Goal: Task Accomplishment & Management: Manage account settings

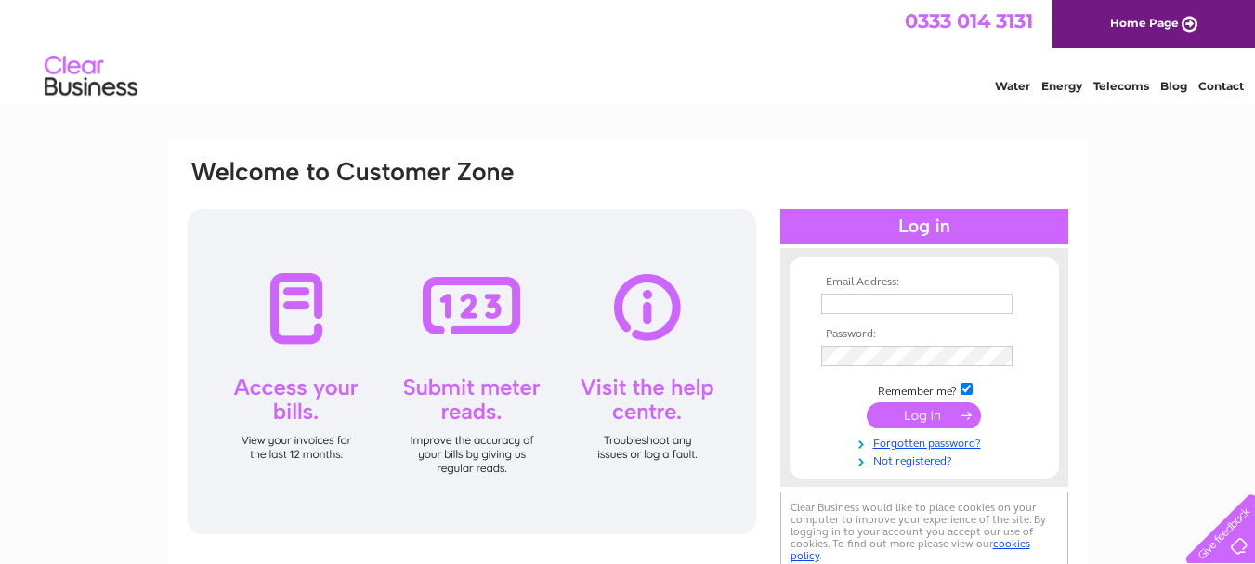
click at [872, 317] on td at bounding box center [925, 304] width 216 height 30
click at [871, 307] on input "text" at bounding box center [916, 304] width 191 height 20
type input "sheernessmobility@gmail.com"
click at [929, 407] on input "submit" at bounding box center [924, 415] width 114 height 26
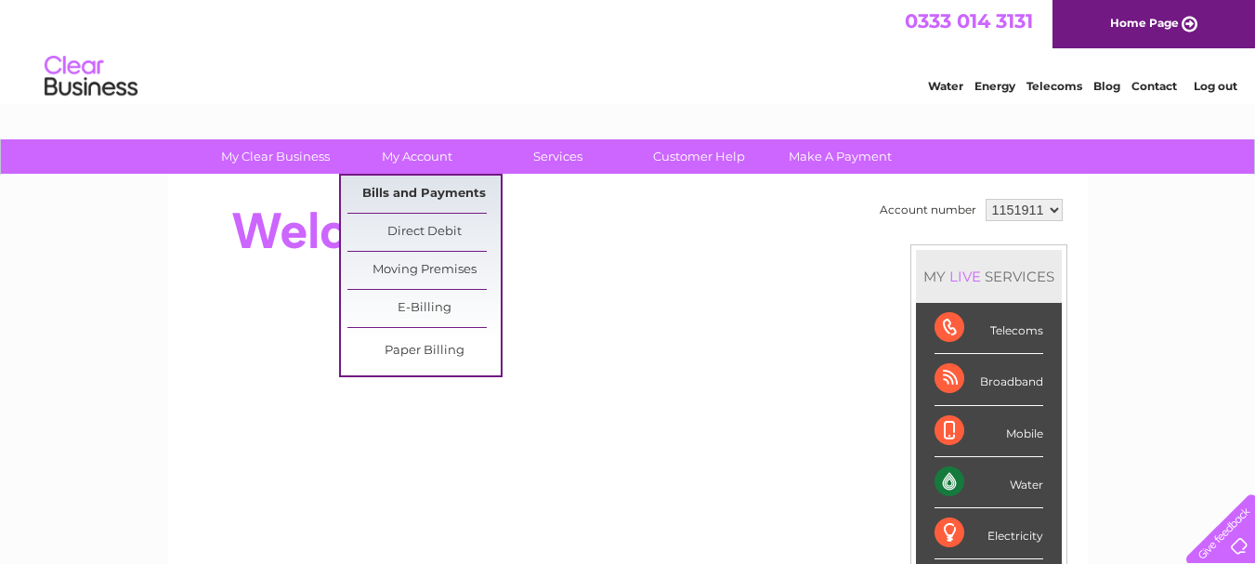
click at [408, 190] on link "Bills and Payments" at bounding box center [424, 194] width 153 height 37
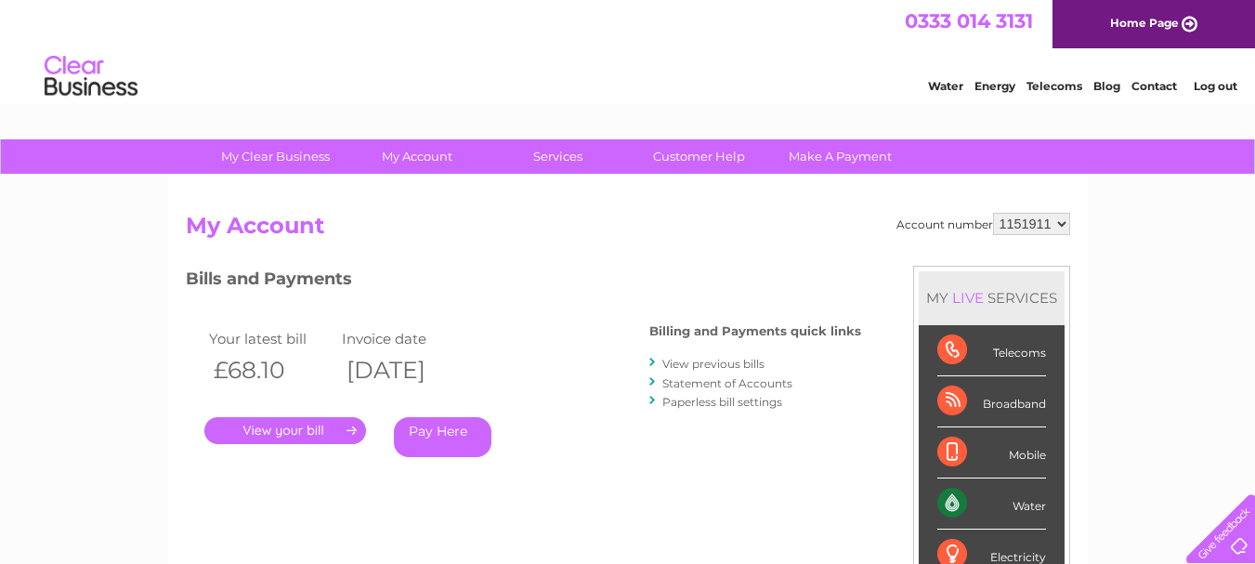
click at [286, 428] on link "." at bounding box center [285, 430] width 162 height 27
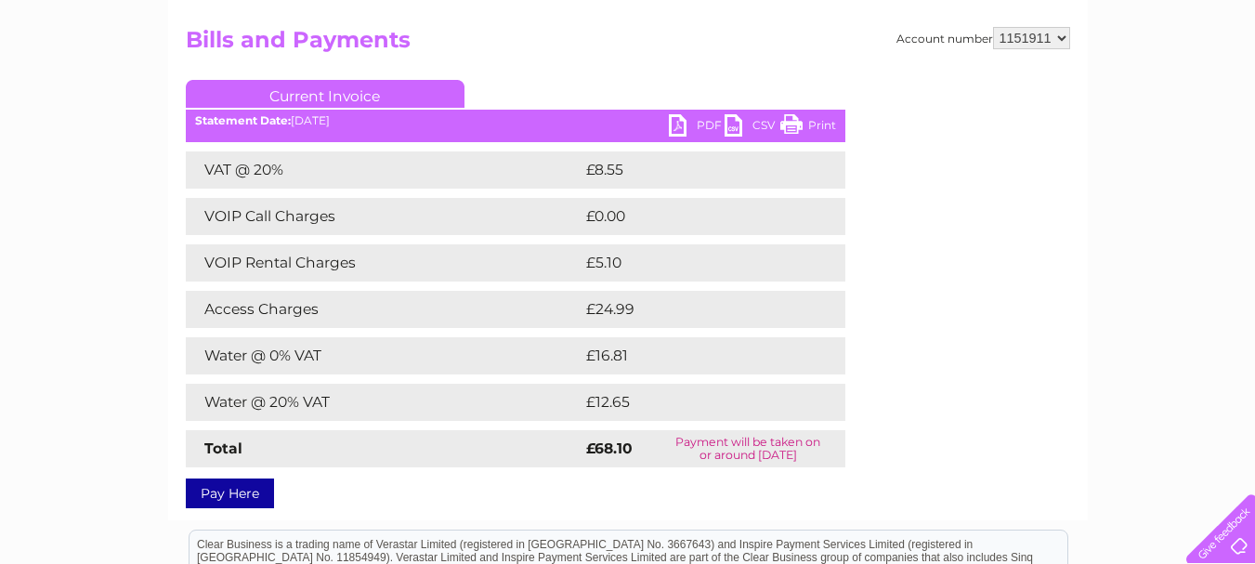
scroll to position [279, 0]
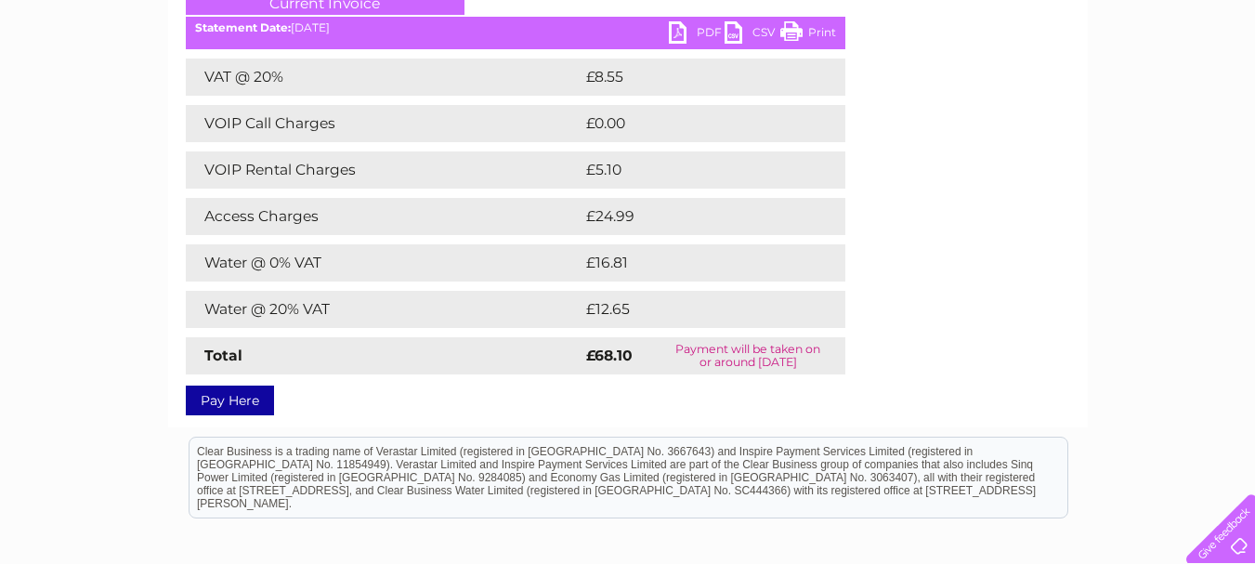
click at [693, 32] on link "PDF" at bounding box center [697, 34] width 56 height 27
